Goal: Task Accomplishment & Management: Manage account settings

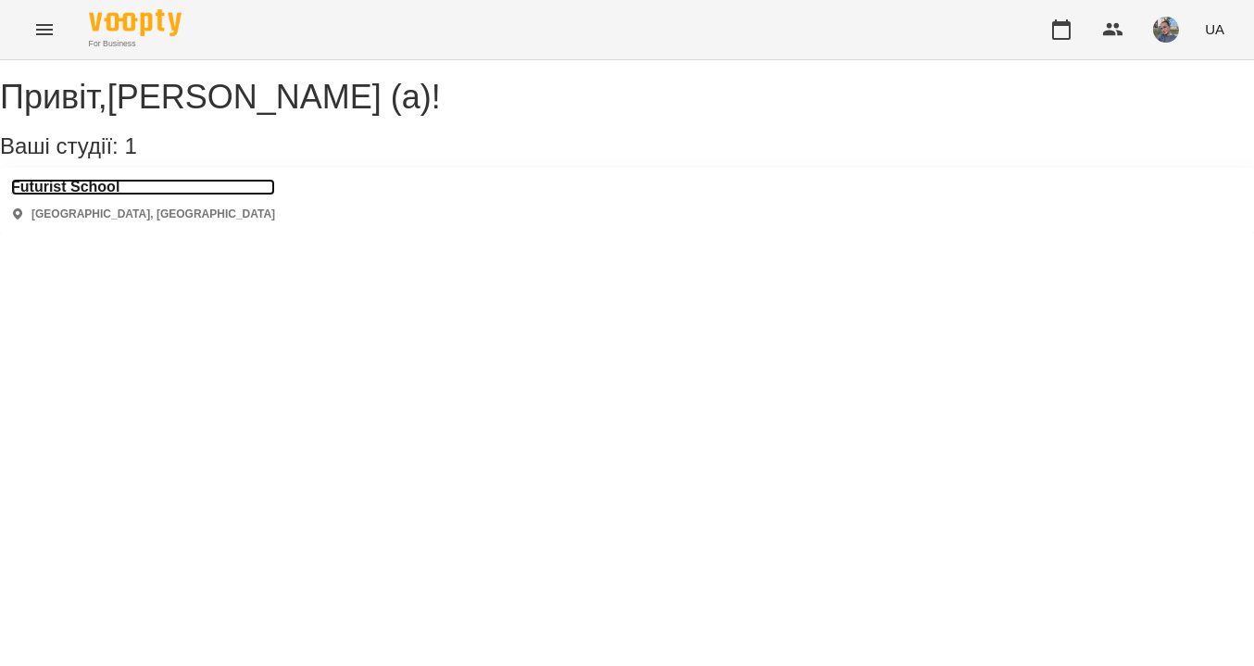
click at [82, 195] on h3 "Futurist School" at bounding box center [143, 187] width 264 height 17
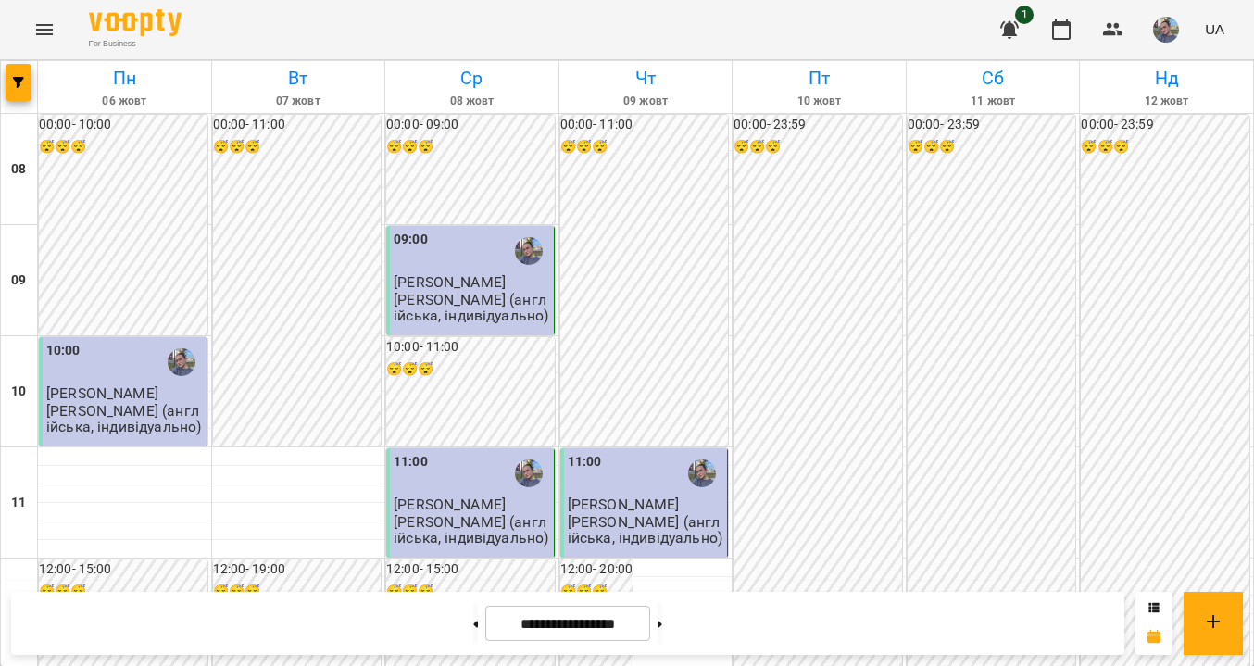
scroll to position [1199, 0]
click at [662, 623] on icon at bounding box center [660, 624] width 5 height 6
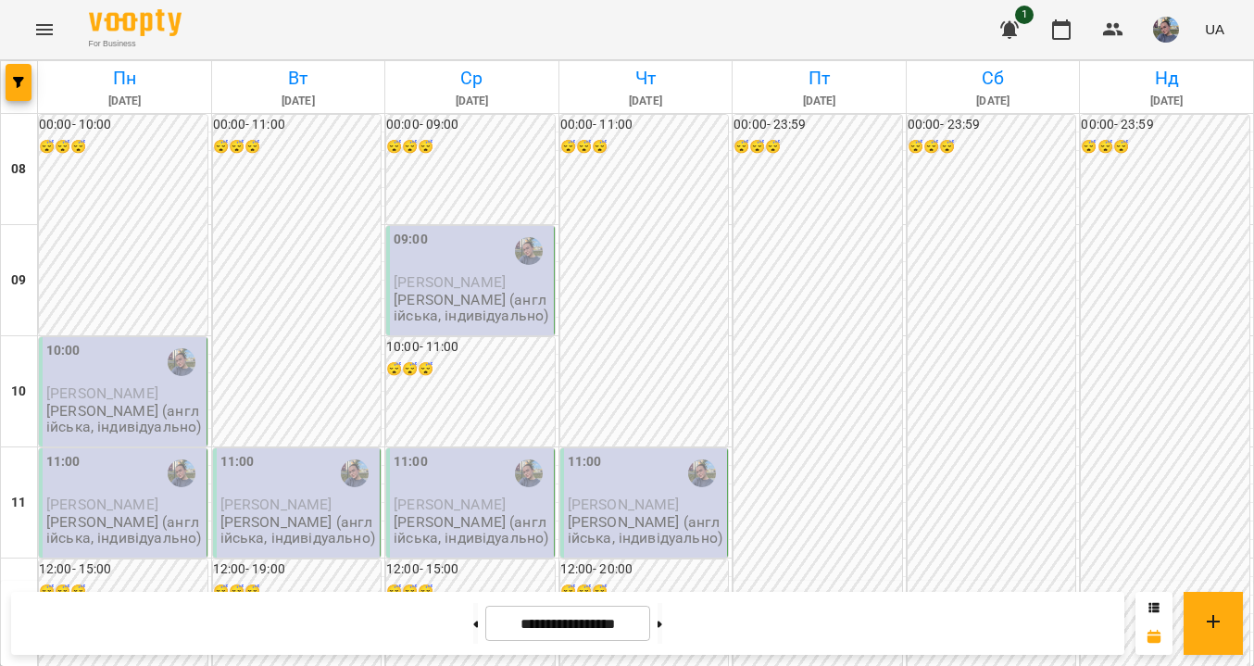
scroll to position [0, 0]
click at [662, 635] on button at bounding box center [660, 623] width 5 height 41
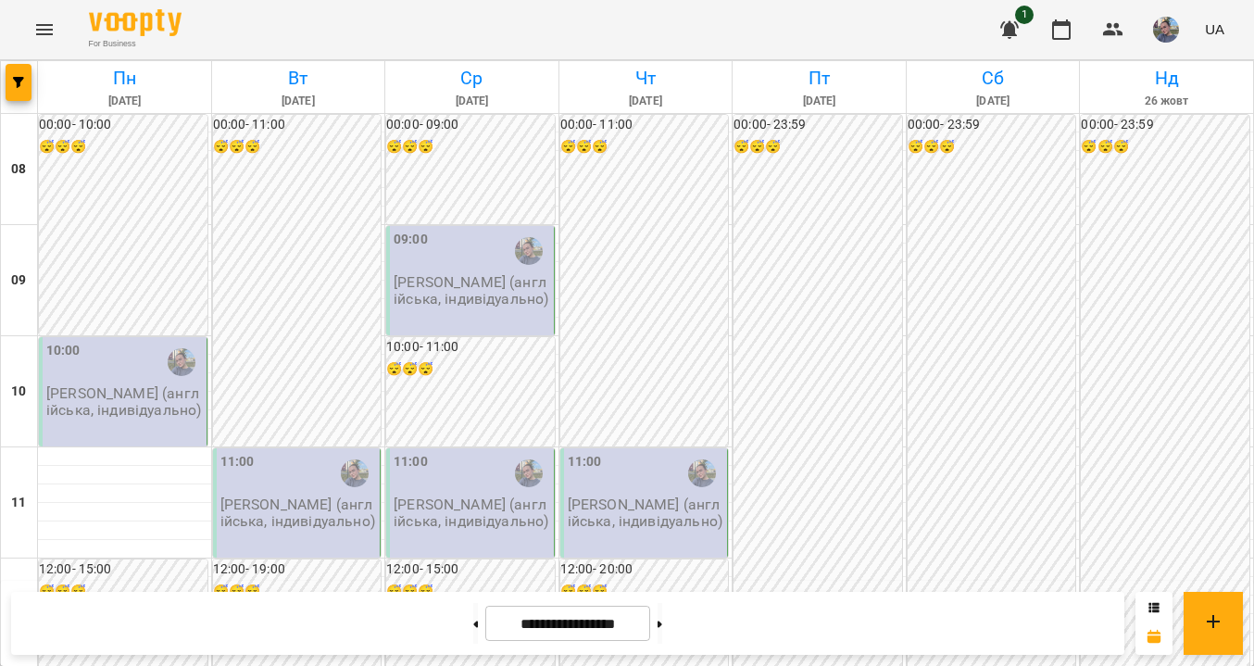
click at [670, 633] on div at bounding box center [659, 623] width 19 height 41
click at [662, 627] on button at bounding box center [660, 623] width 5 height 41
type input "**********"
click at [1179, 31] on img "button" at bounding box center [1166, 30] width 26 height 26
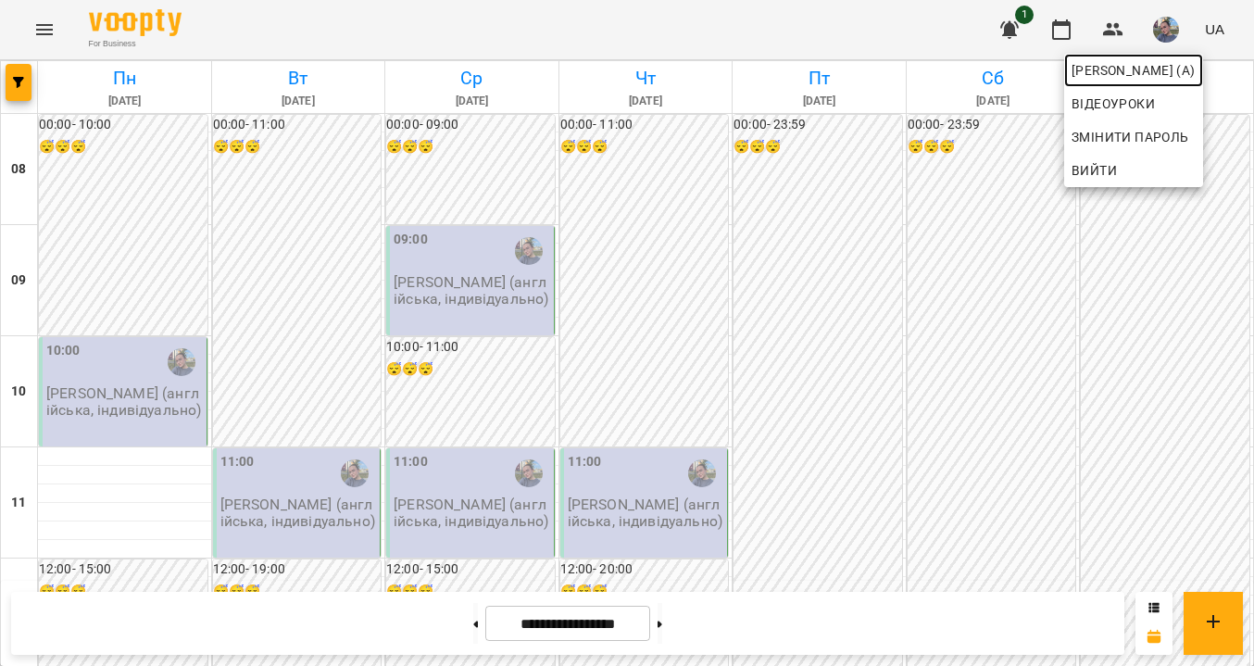
click at [1083, 67] on span "[PERSON_NAME] (а)" at bounding box center [1134, 70] width 124 height 22
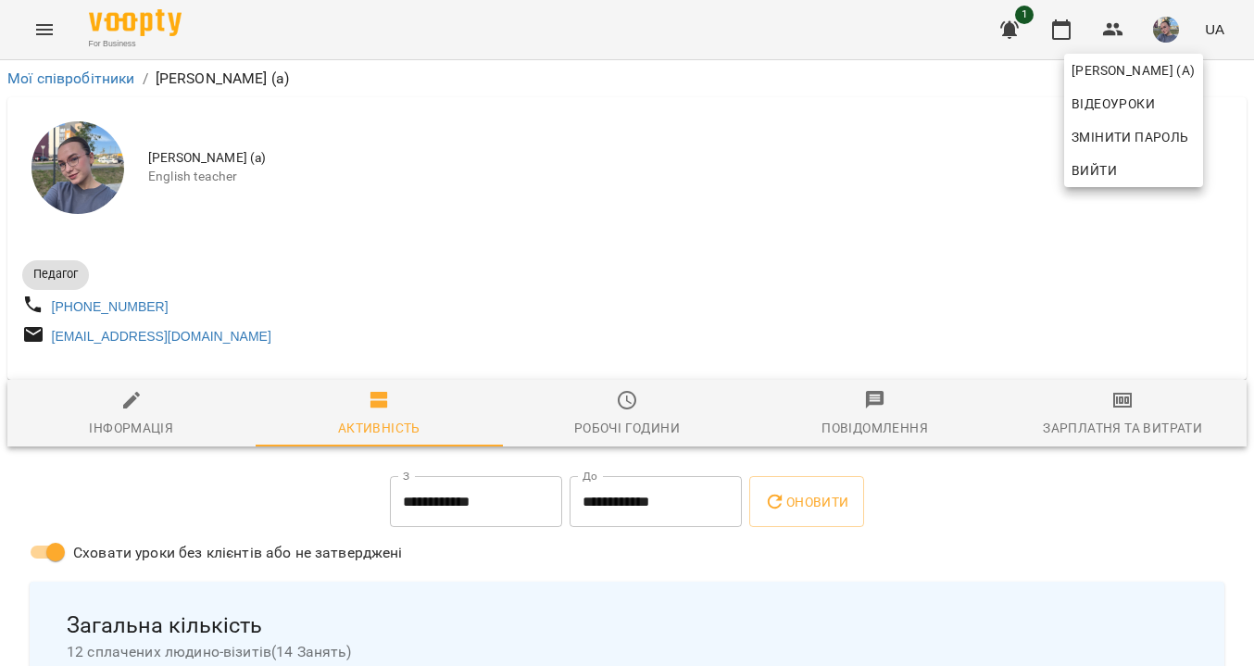
click at [431, 229] on div at bounding box center [627, 333] width 1254 height 666
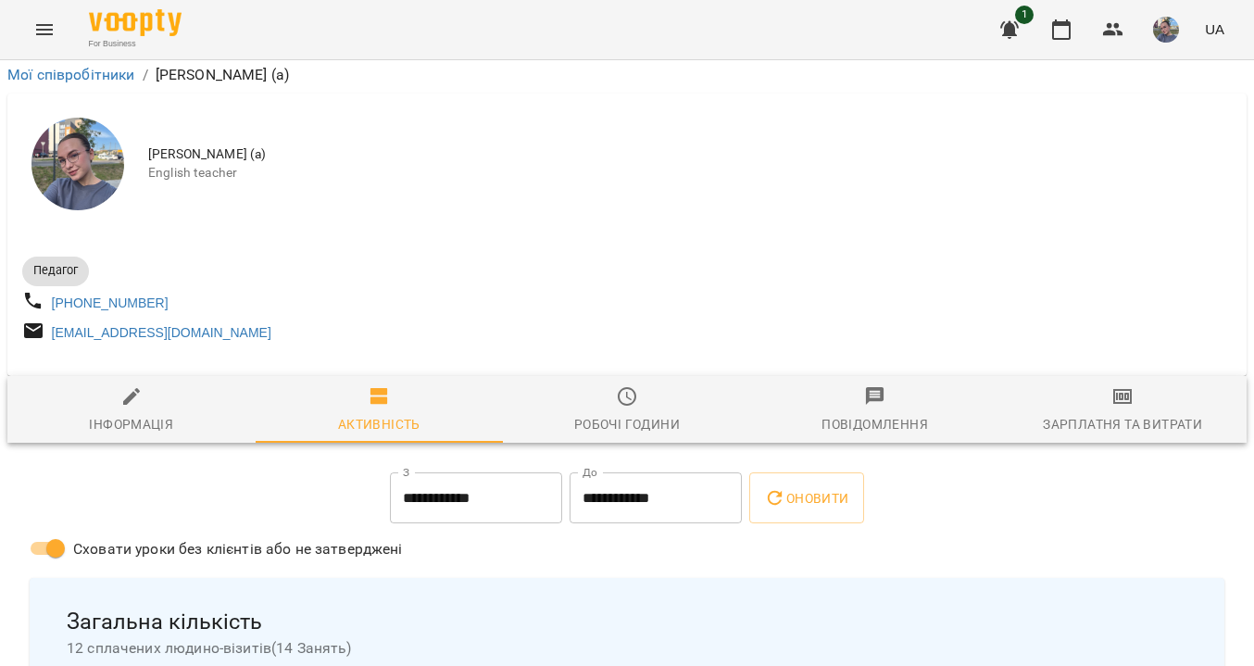
scroll to position [132, 0]
